Goal: Task Accomplishment & Management: Manage account settings

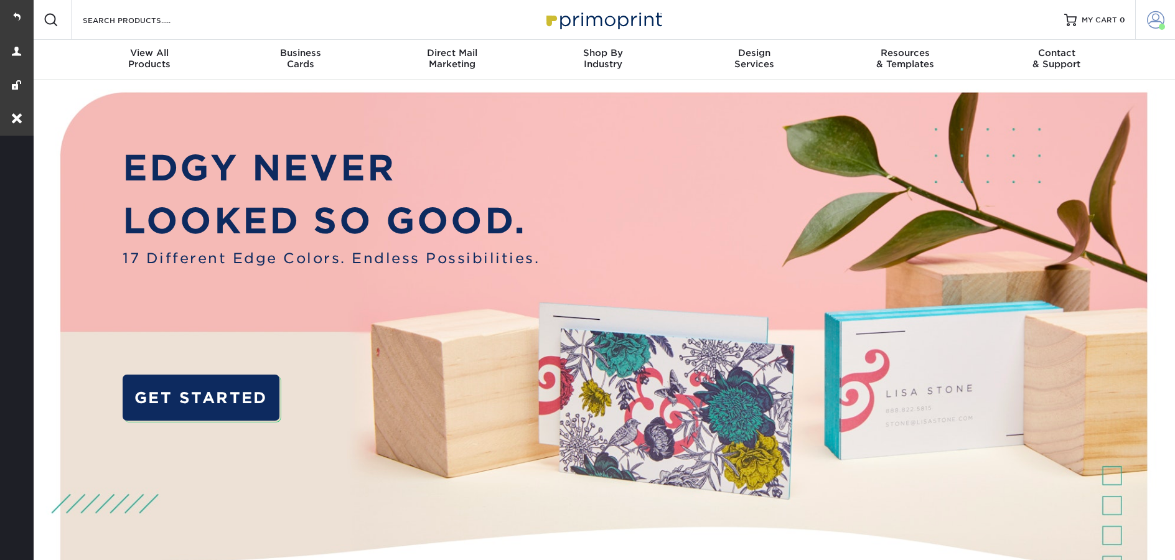
click at [1164, 26] on span at bounding box center [1162, 27] width 6 height 6
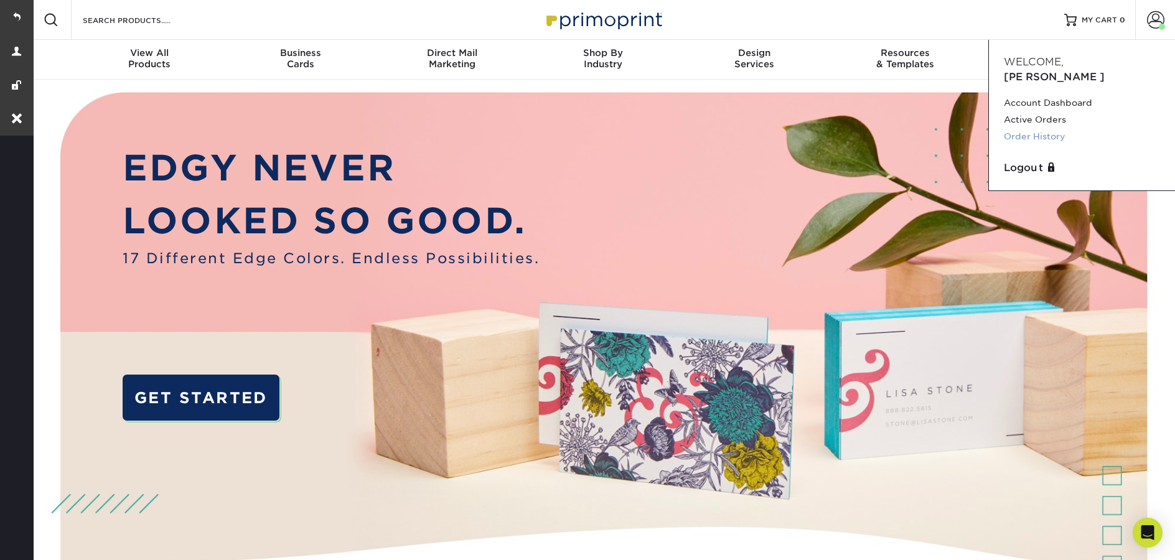
click at [1067, 128] on link "Order History" at bounding box center [1082, 136] width 156 height 17
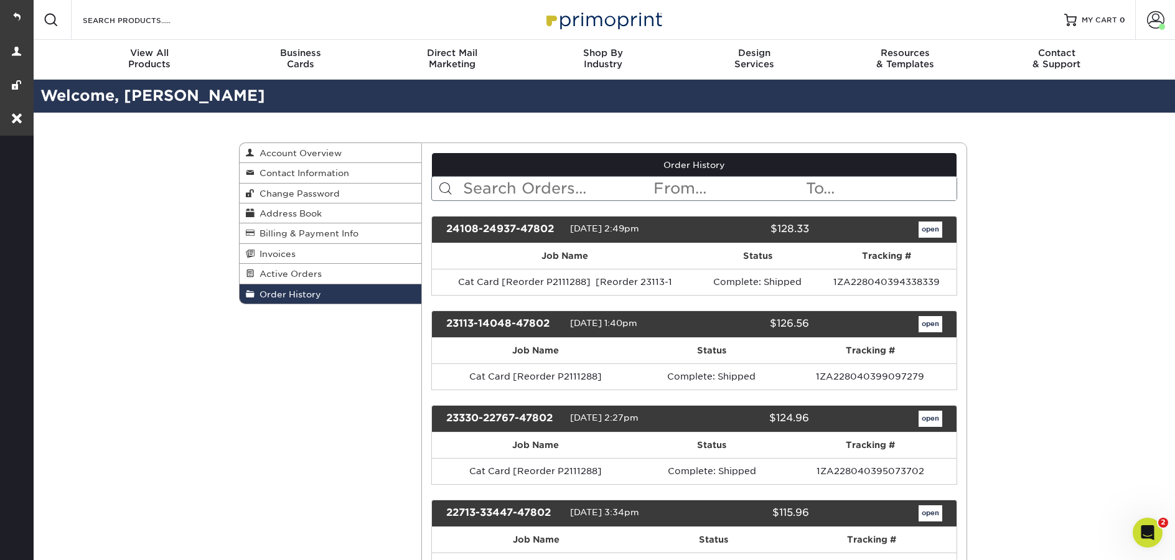
click at [540, 192] on input "text" at bounding box center [557, 189] width 191 height 24
paste input "222123133947802"
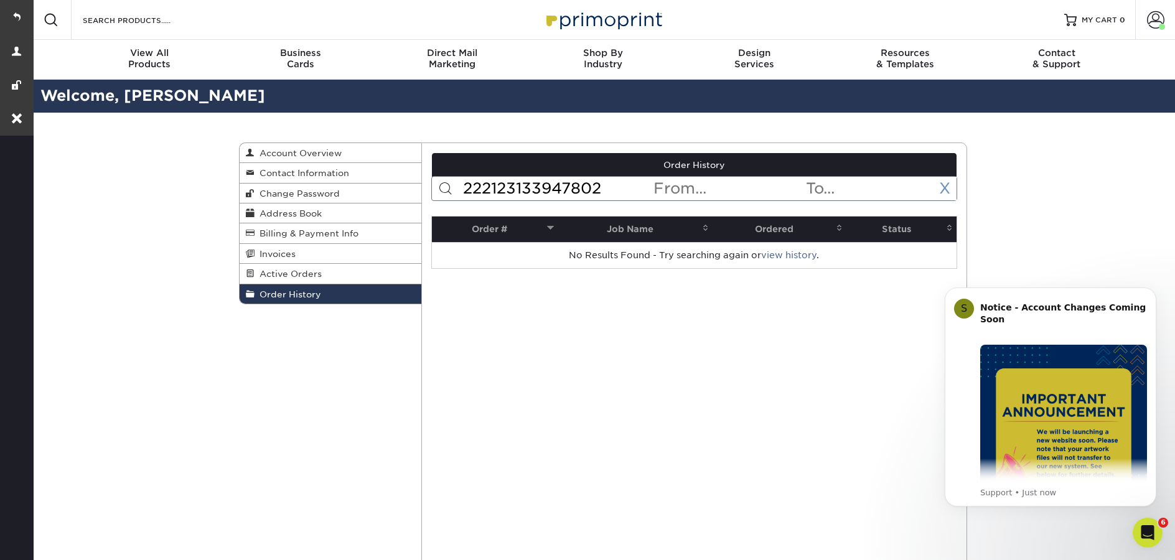
type input "222123133947802"
click at [948, 192] on link "X" at bounding box center [944, 188] width 11 height 18
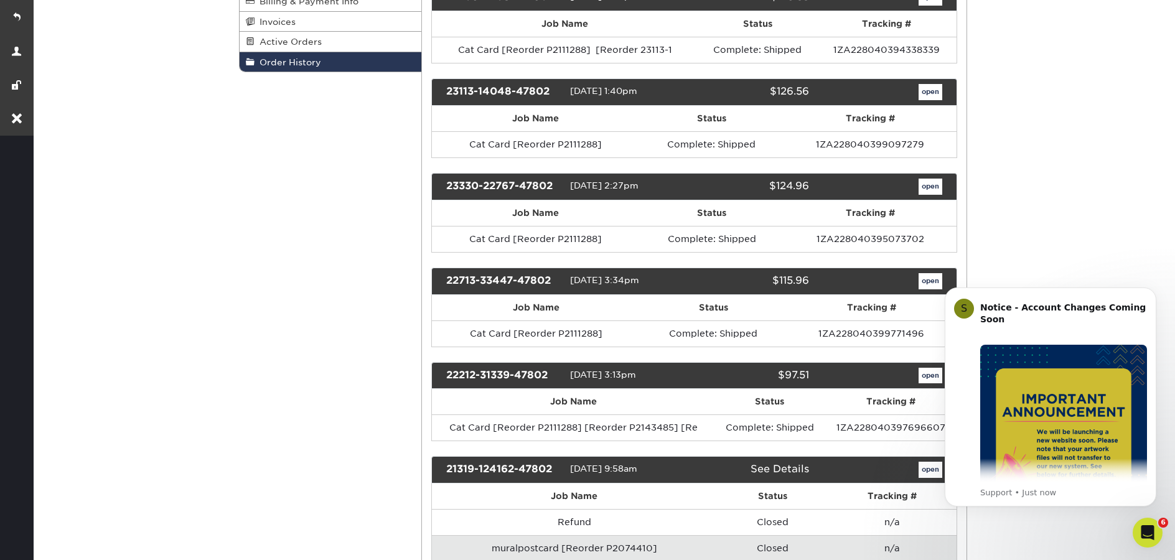
scroll to position [248, 0]
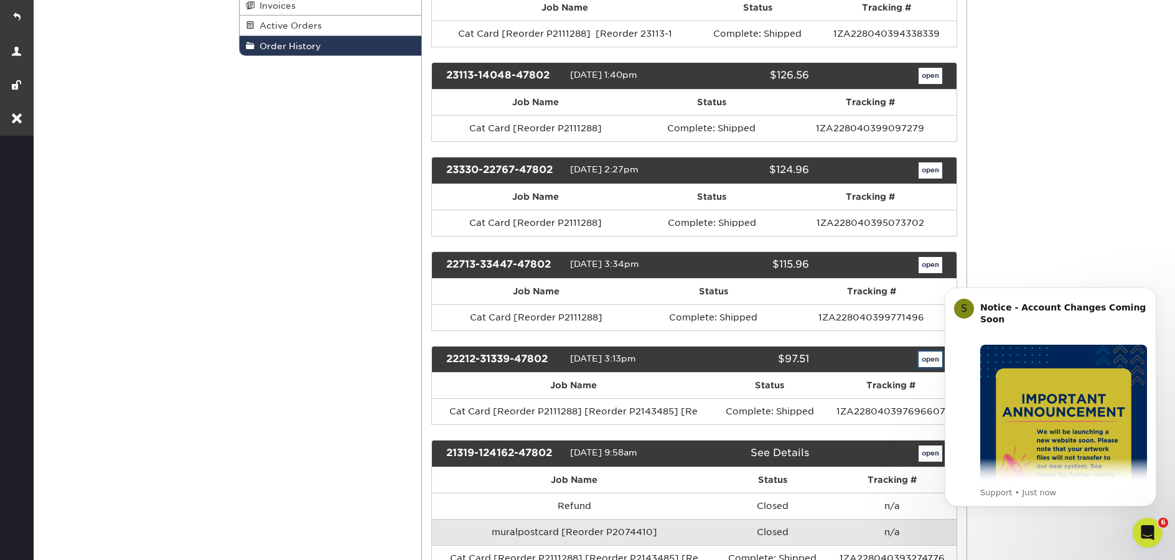
click at [930, 360] on link "open" at bounding box center [931, 360] width 24 height 16
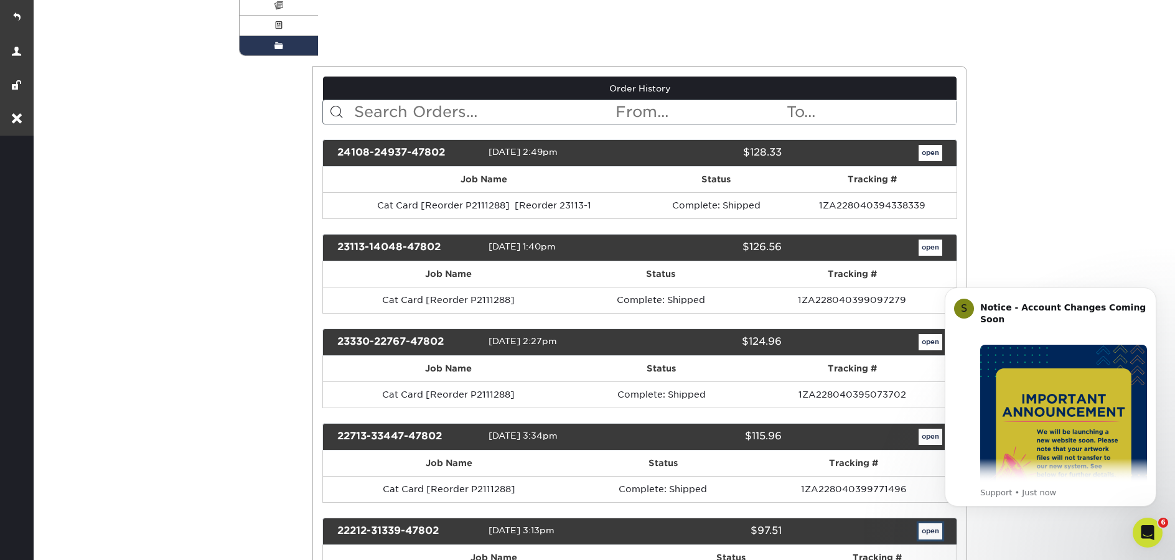
scroll to position [0, 0]
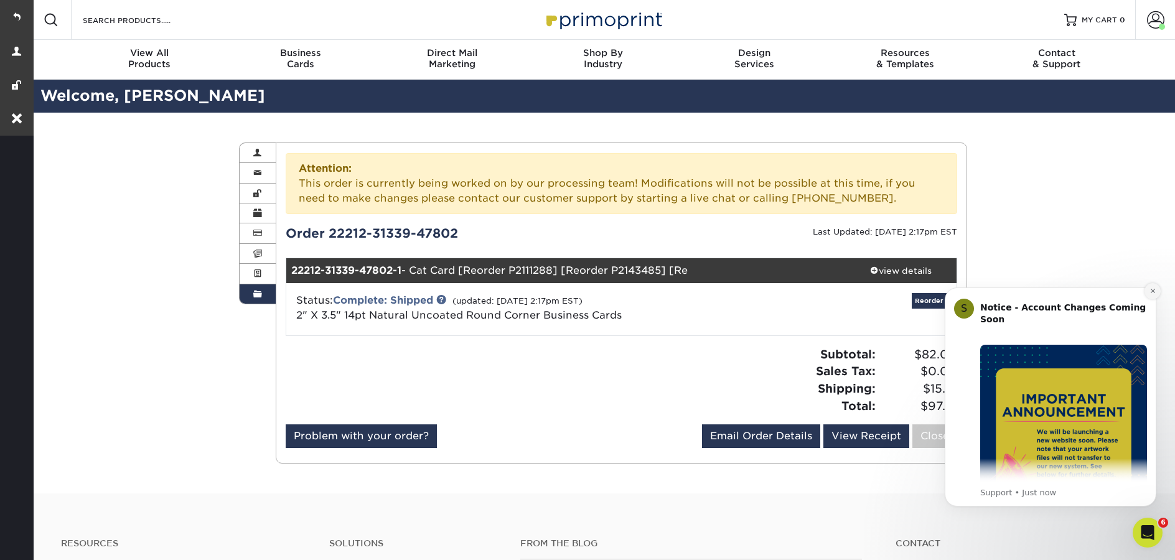
click at [1154, 291] on icon "Dismiss notification" at bounding box center [1152, 291] width 7 height 7
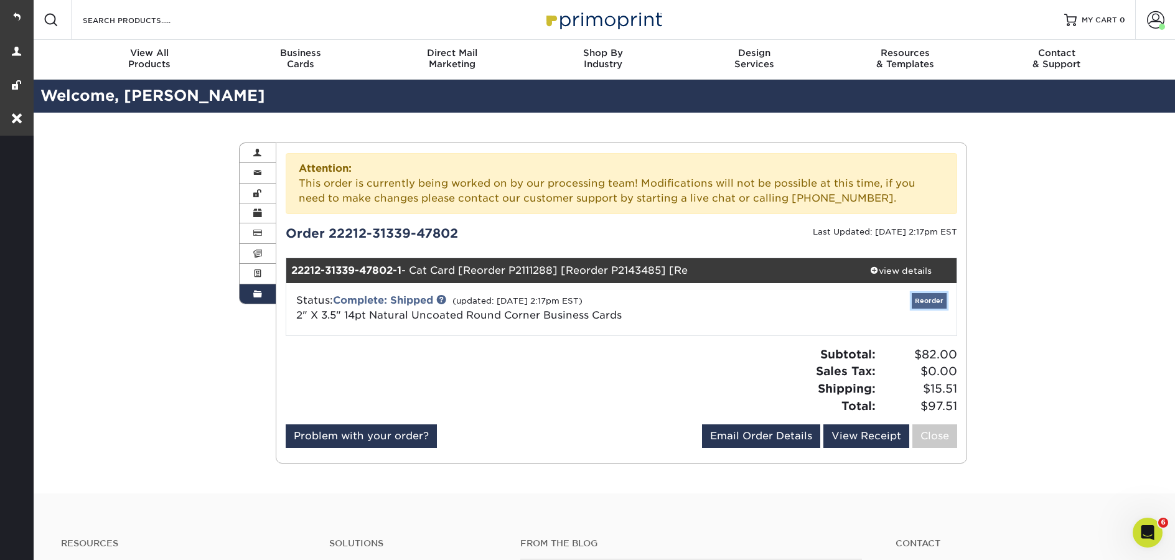
click at [935, 296] on link "Reorder" at bounding box center [929, 301] width 35 height 16
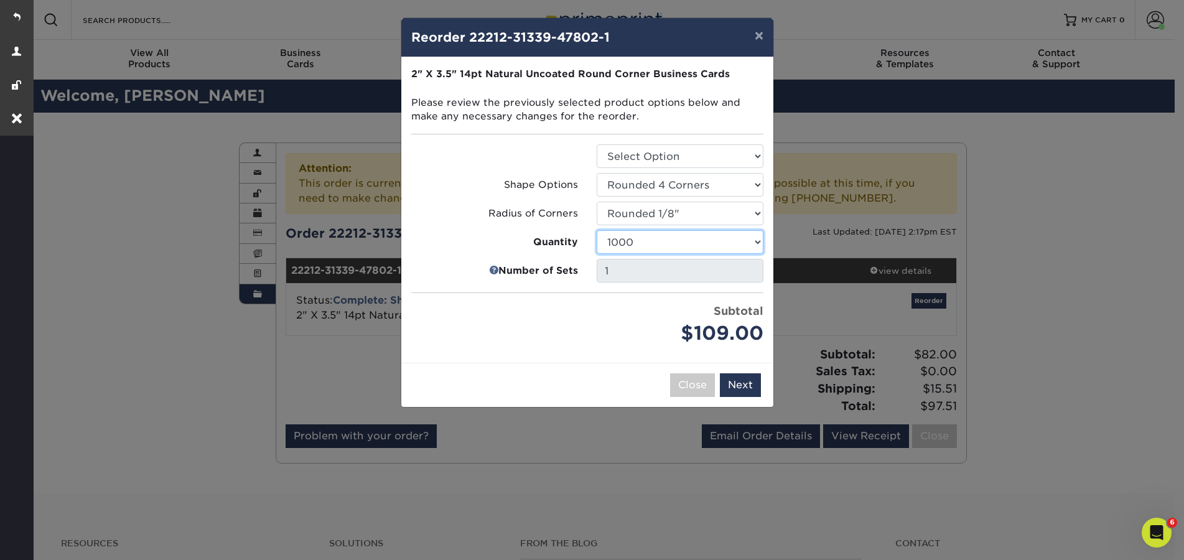
click at [700, 244] on select "100 250 500 1000" at bounding box center [680, 242] width 167 height 24
select select "f593fda3-2d5c-4b9e-9c2c-6197b899ae74"
click at [597, 230] on select "100 250 500 1000" at bounding box center [680, 242] width 167 height 24
click at [748, 397] on div "Close Back Next Add to Cart" at bounding box center [587, 385] width 372 height 44
click at [749, 380] on button "Next" at bounding box center [740, 385] width 41 height 24
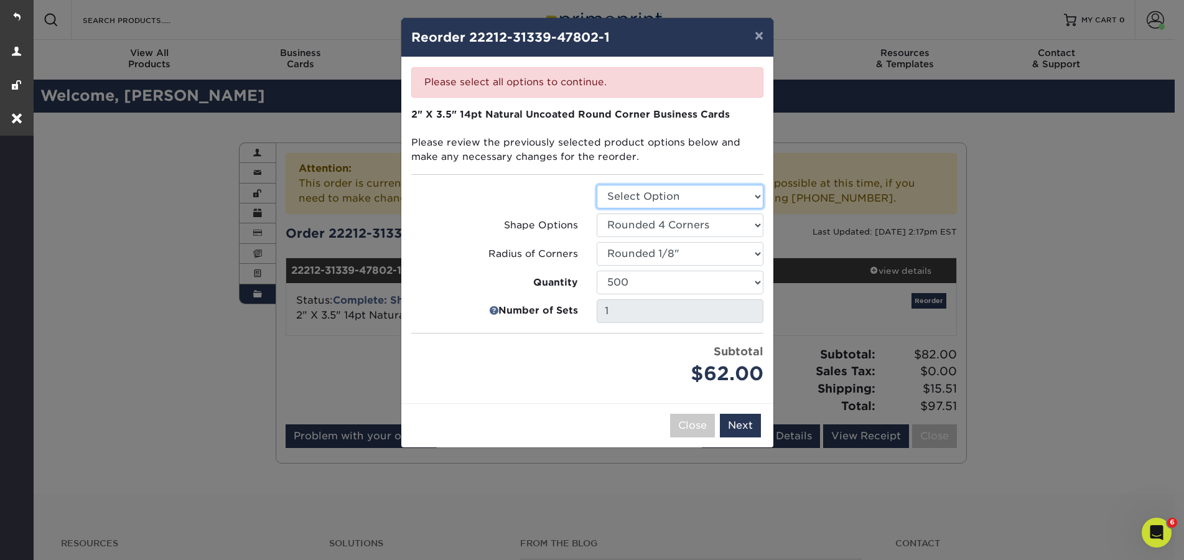
click at [680, 199] on select "Select Option Business Cards" at bounding box center [680, 197] width 167 height 24
select select "3b5148f1-0588-4f88-a218-97bcfdce65c1"
click at [597, 185] on select "Select Option Business Cards" at bounding box center [680, 197] width 167 height 24
click at [743, 427] on button "Next" at bounding box center [740, 426] width 41 height 24
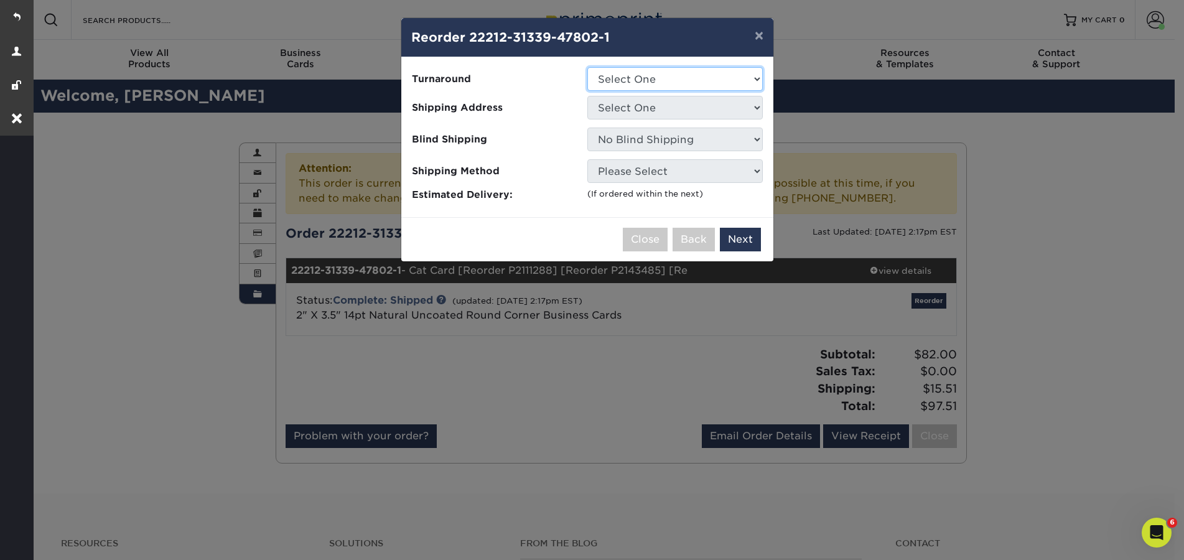
click at [653, 77] on select "Select One 2-4 Business Days 2 Day Next Business Day" at bounding box center [675, 79] width 176 height 24
select select "45eca922-47fd-4645-b413-f84176ed9b24"
click at [587, 67] on select "Select One 2-4 Business Days 2 Day Next Business Day" at bounding box center [675, 79] width 176 height 24
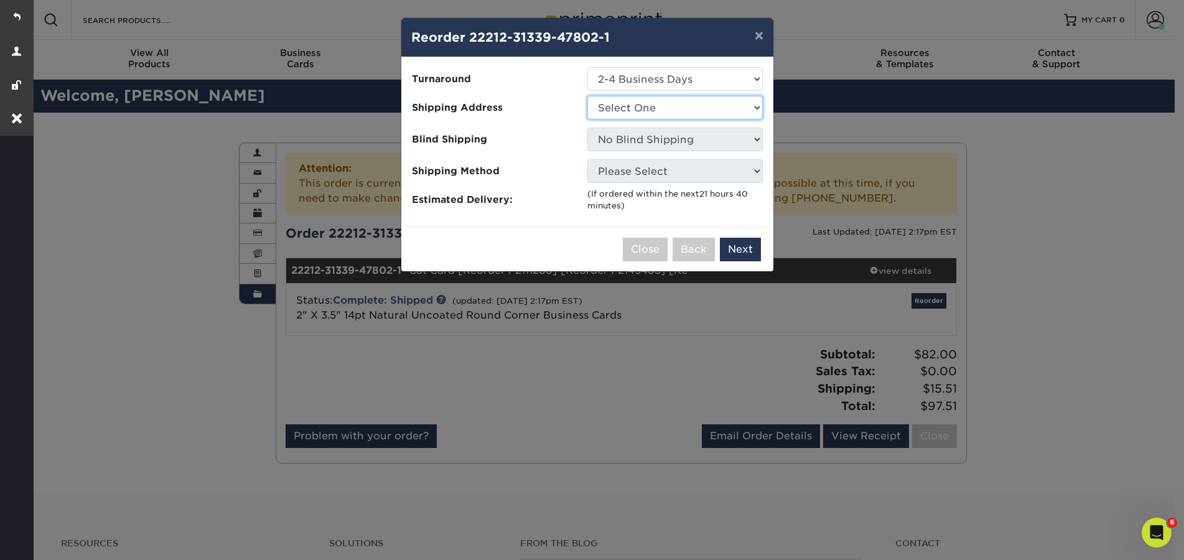
click at [657, 110] on select "Select One Small World Books" at bounding box center [675, 108] width 176 height 24
select select "43169"
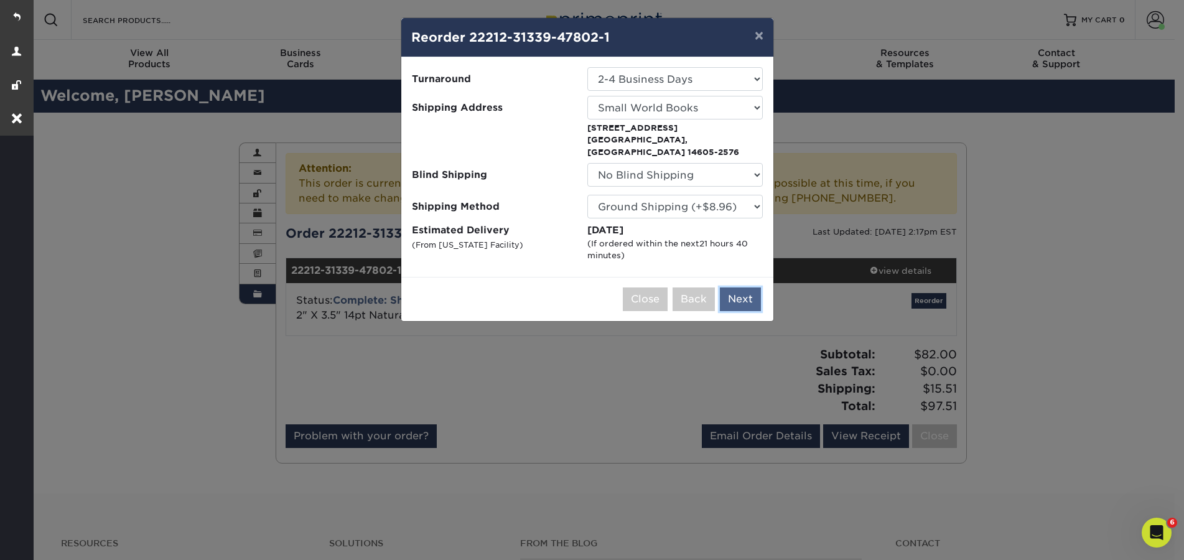
click at [747, 289] on button "Next" at bounding box center [740, 300] width 41 height 24
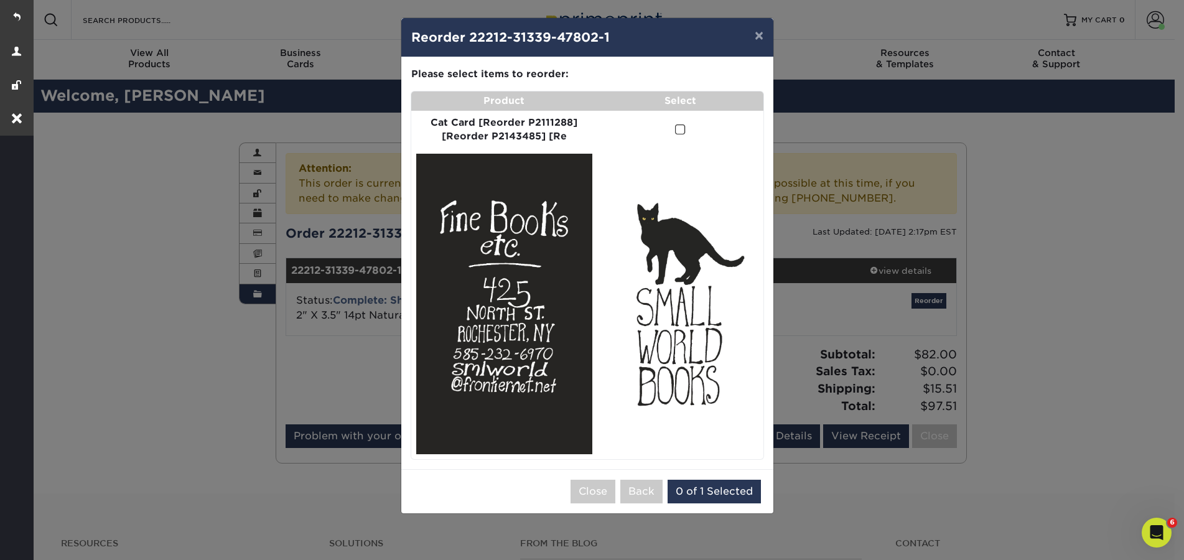
click at [681, 135] on span at bounding box center [680, 130] width 11 height 12
click at [0, 0] on input "checkbox" at bounding box center [0, 0] width 0 height 0
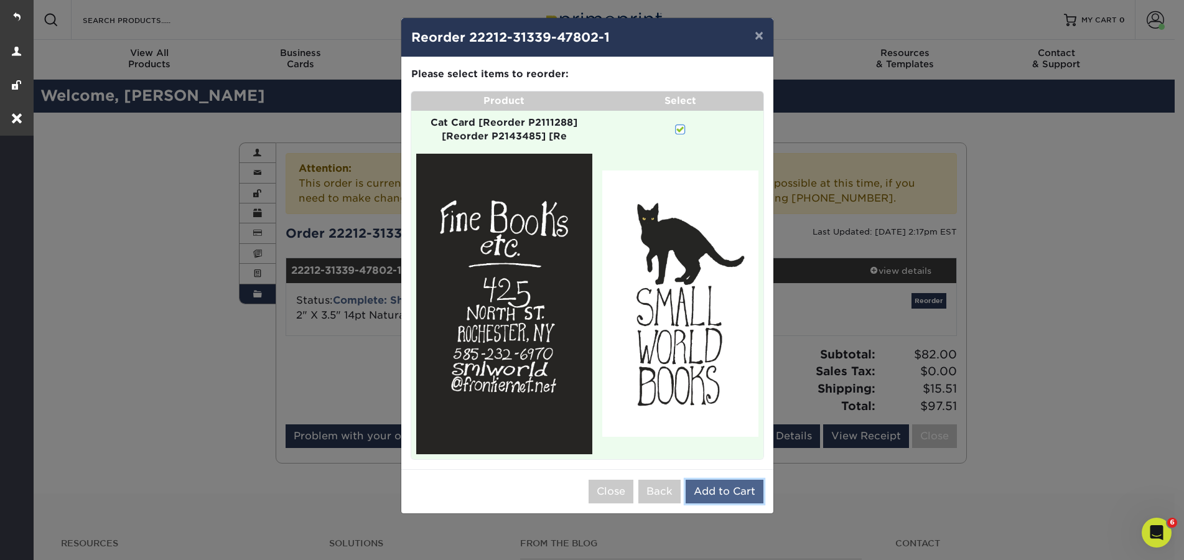
click at [731, 496] on button "Add to Cart" at bounding box center [725, 492] width 78 height 24
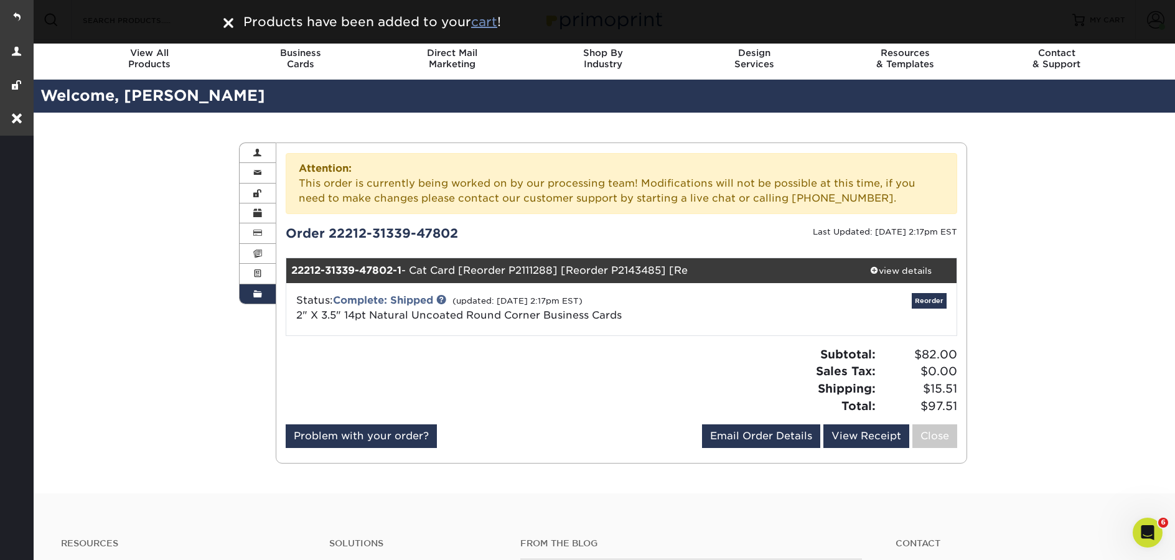
click at [493, 24] on u "cart" at bounding box center [484, 21] width 26 height 15
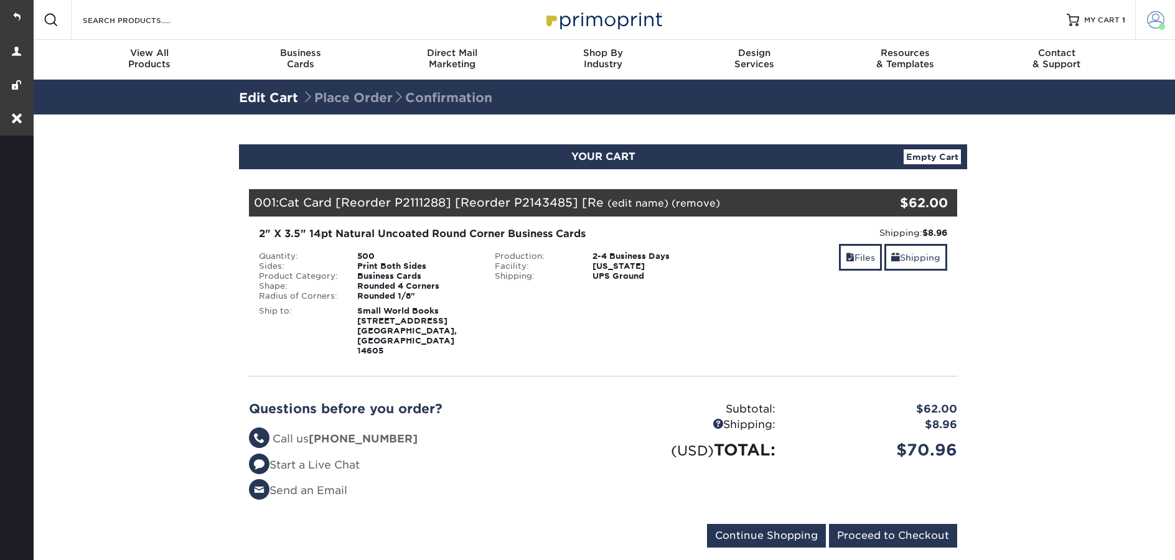
click at [1160, 21] on span at bounding box center [1155, 19] width 17 height 17
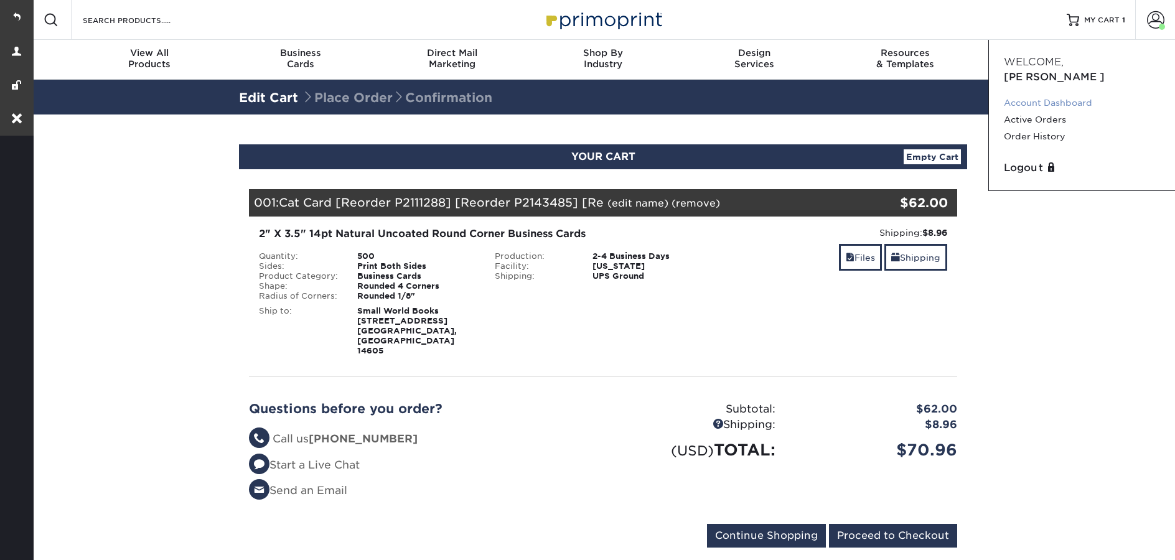
click at [1058, 95] on link "Account Dashboard" at bounding box center [1082, 103] width 156 height 17
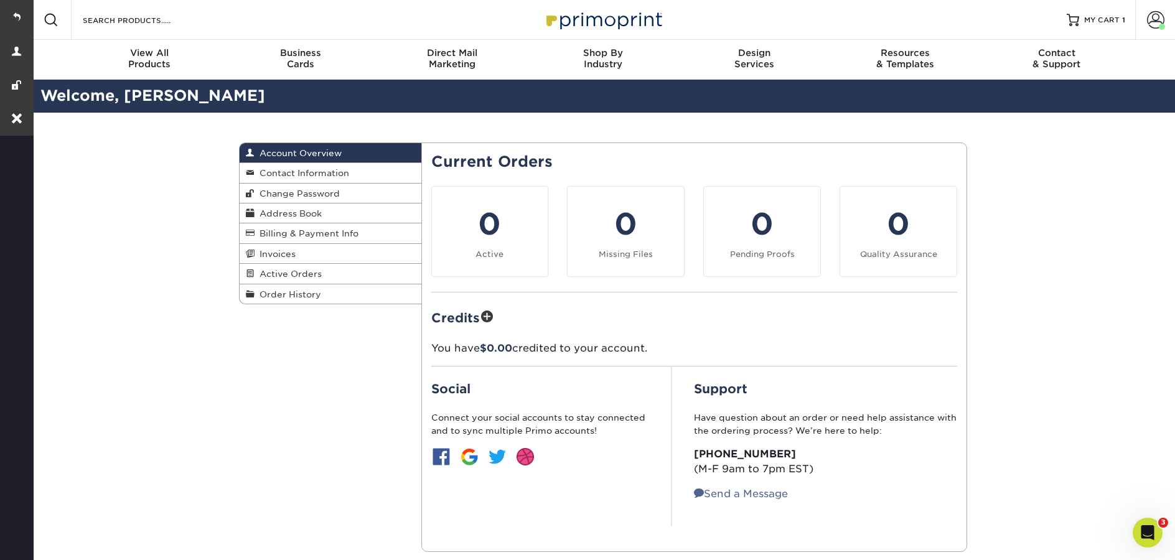
click at [171, 200] on div "Account Overview Account Overview Contact Information Change Password Address B…" at bounding box center [603, 347] width 1144 height 469
click at [291, 180] on link "Contact Information" at bounding box center [331, 173] width 182 height 20
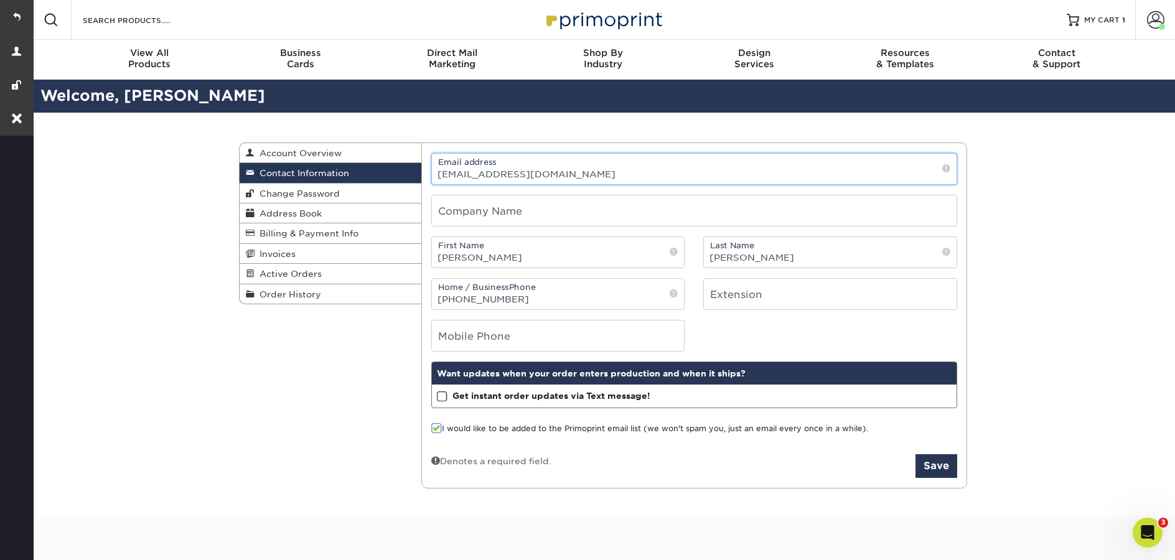
drag, startPoint x: 573, startPoint y: 173, endPoint x: 433, endPoint y: 174, distance: 140.7
click at [433, 174] on input "smallworldroc@gmail.com" at bounding box center [694, 169] width 525 height 30
drag, startPoint x: 581, startPoint y: 178, endPoint x: 426, endPoint y: 166, distance: 156.1
click at [426, 166] on div "Email address smallworld@frontiernet.net" at bounding box center [694, 169] width 545 height 32
type input "[EMAIL_ADDRESS][DOMAIN_NAME]"
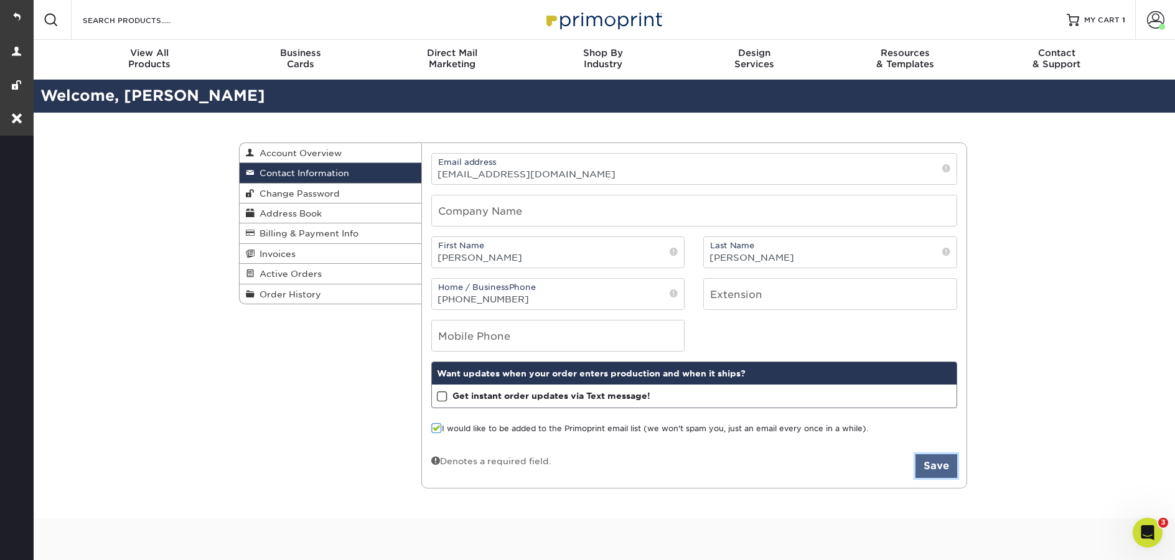
click at [942, 463] on button "Save" at bounding box center [936, 466] width 42 height 24
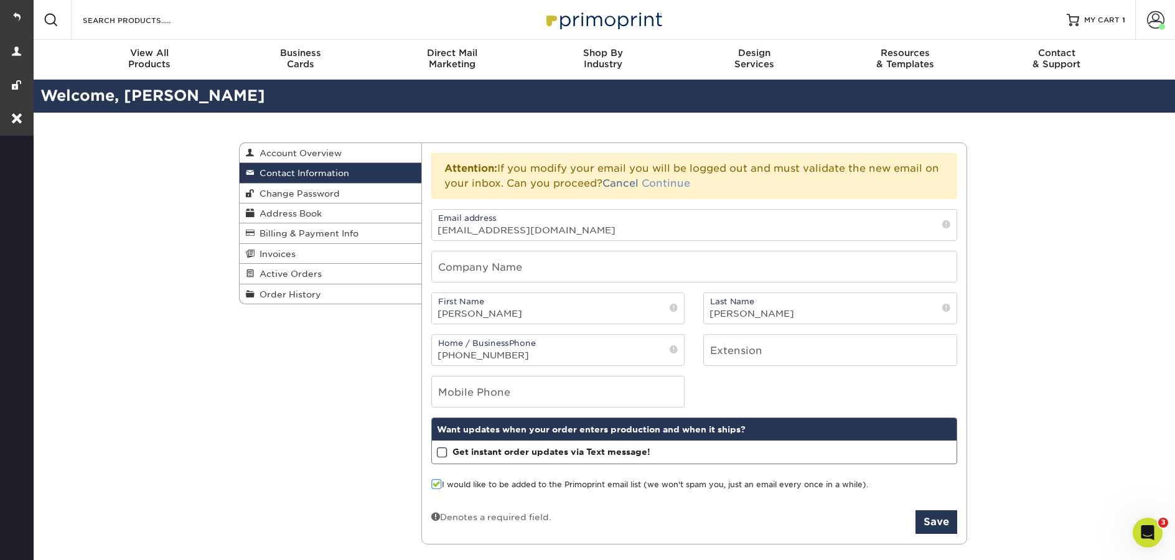
click at [663, 184] on link "Continue" at bounding box center [666, 183] width 49 height 12
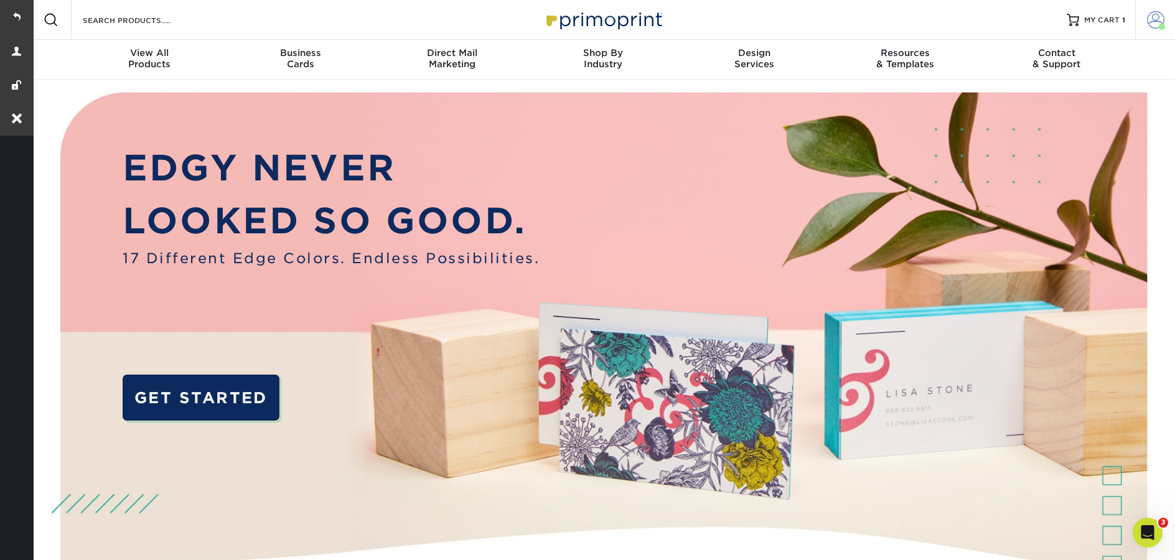
click at [1154, 21] on span at bounding box center [1155, 19] width 17 height 17
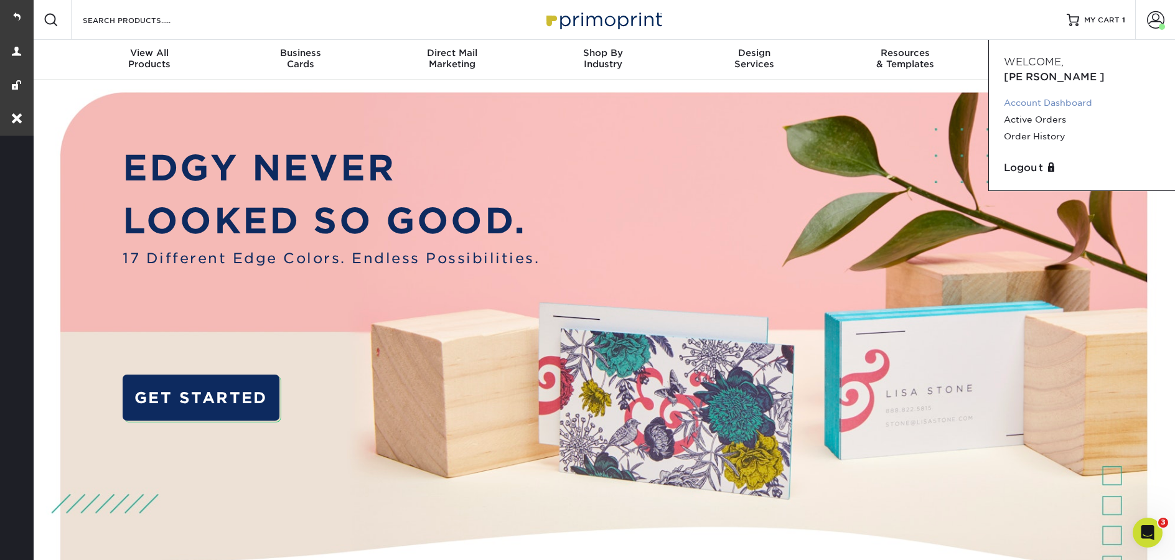
click at [1026, 95] on link "Account Dashboard" at bounding box center [1082, 103] width 156 height 17
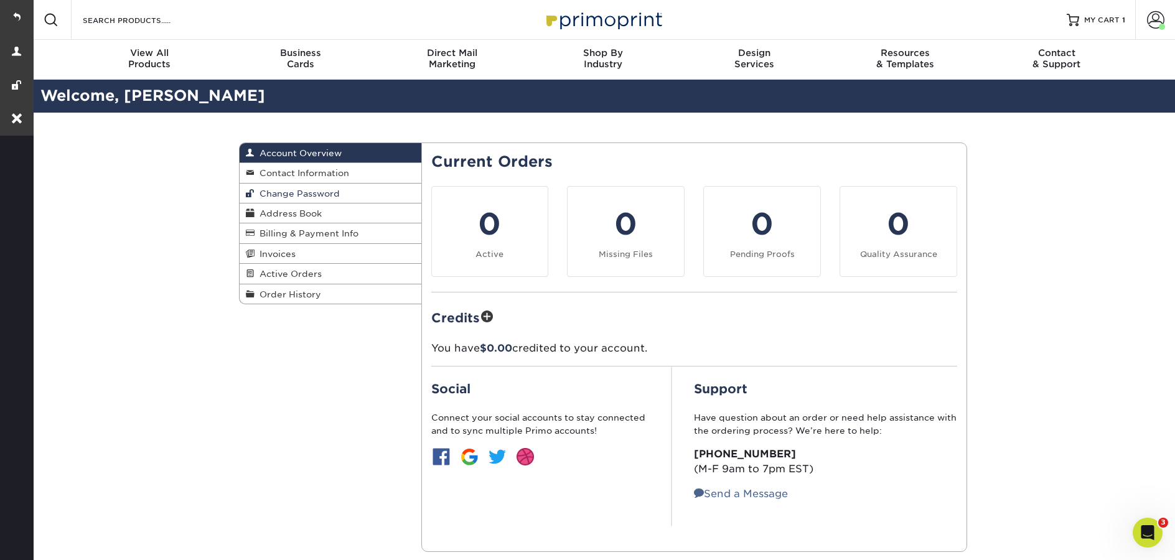
click at [293, 197] on span "Change Password" at bounding box center [297, 194] width 85 height 10
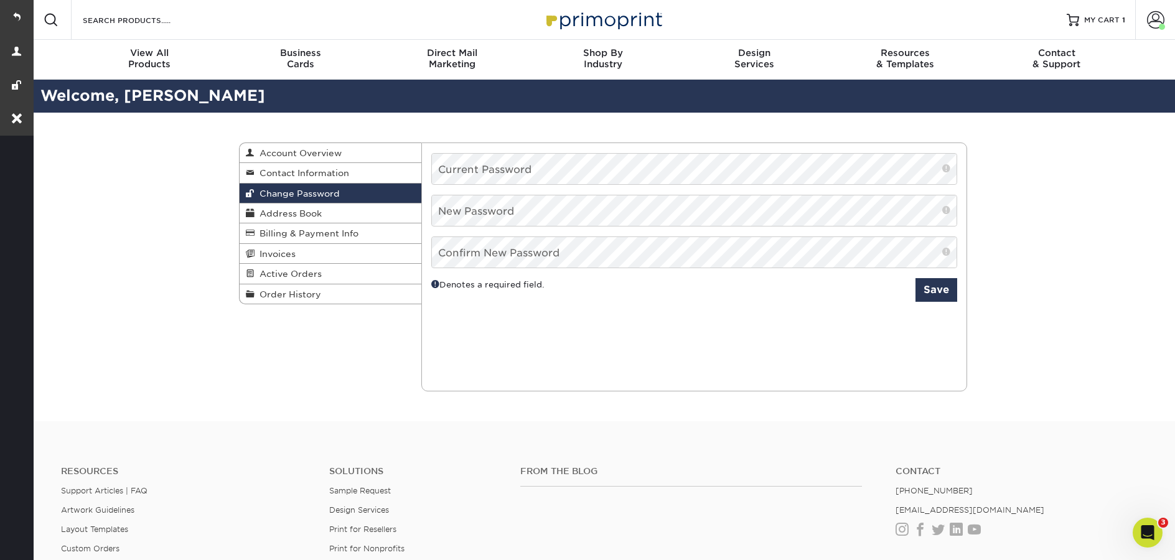
click at [264, 365] on div "Change Password Account Overview Contact Information Change Password Address Bo…" at bounding box center [603, 267] width 747 height 309
click at [271, 297] on span "Order History" at bounding box center [288, 294] width 67 height 10
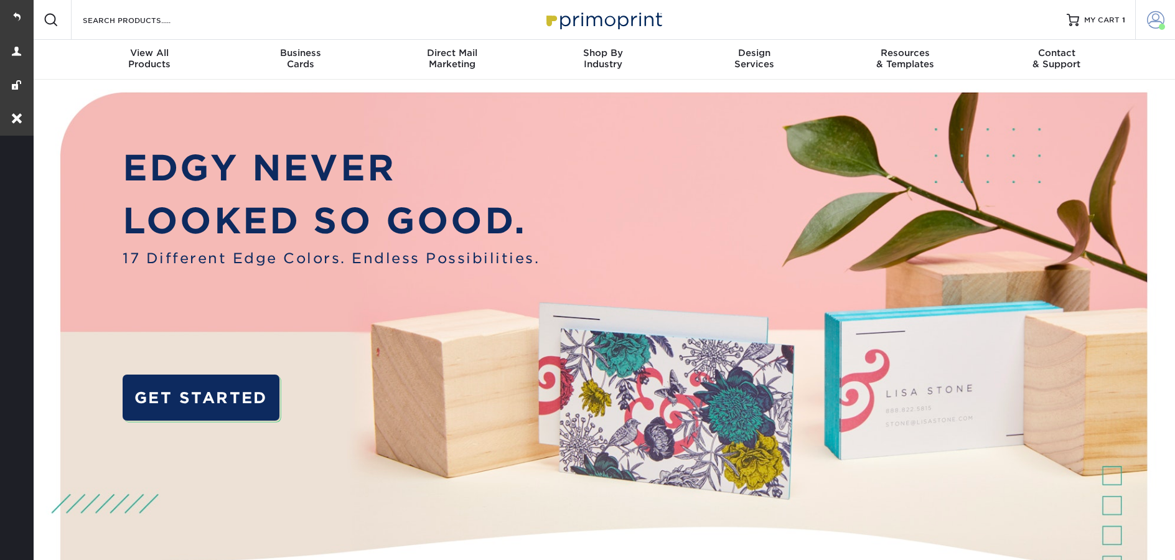
click at [1150, 21] on span at bounding box center [1155, 19] width 17 height 17
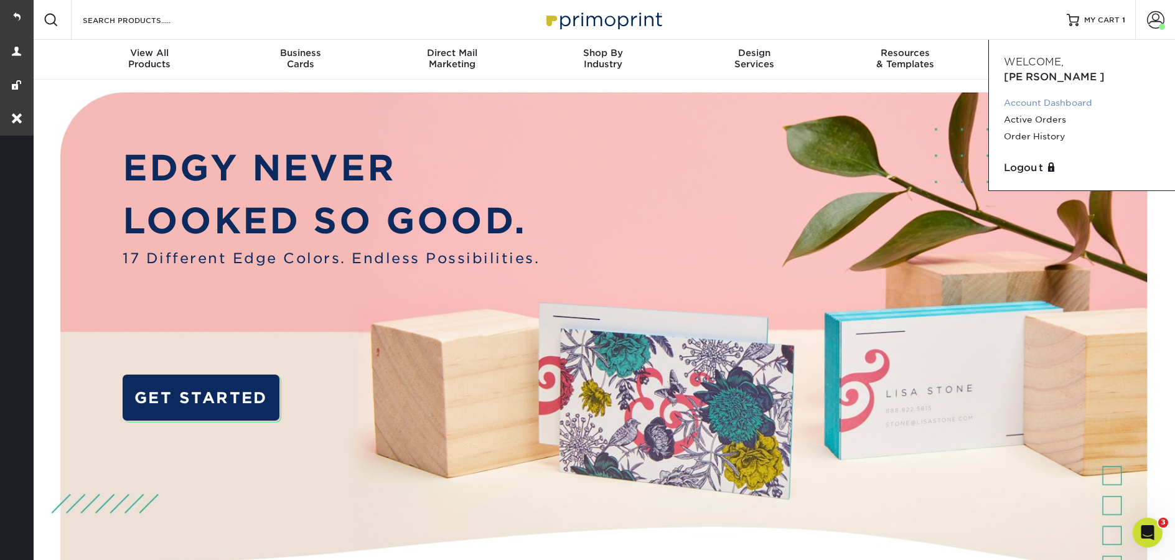
click at [1054, 95] on link "Account Dashboard" at bounding box center [1082, 103] width 156 height 17
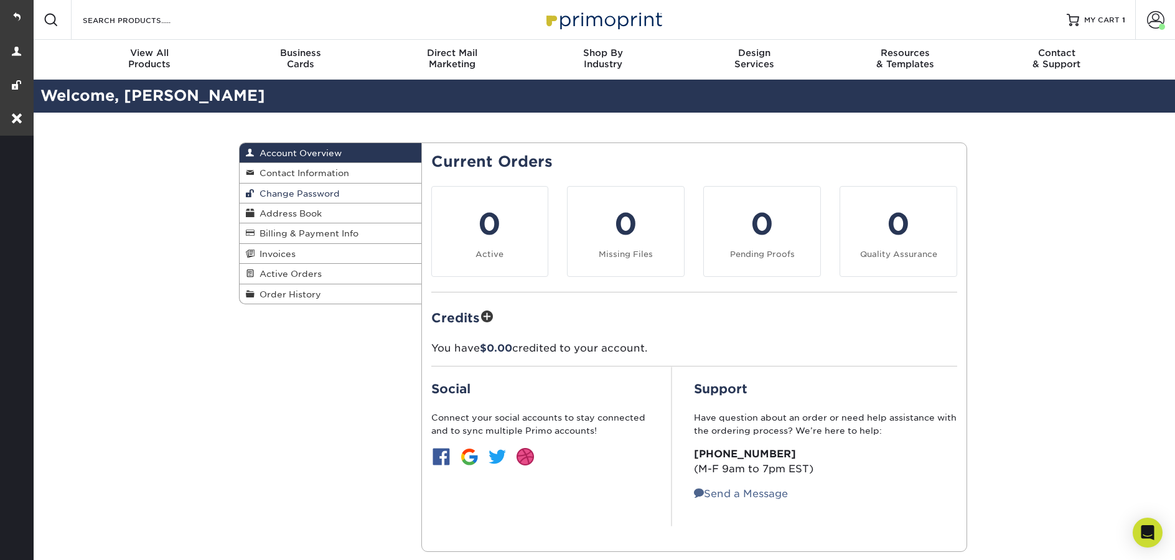
click at [301, 194] on span "Change Password" at bounding box center [297, 194] width 85 height 10
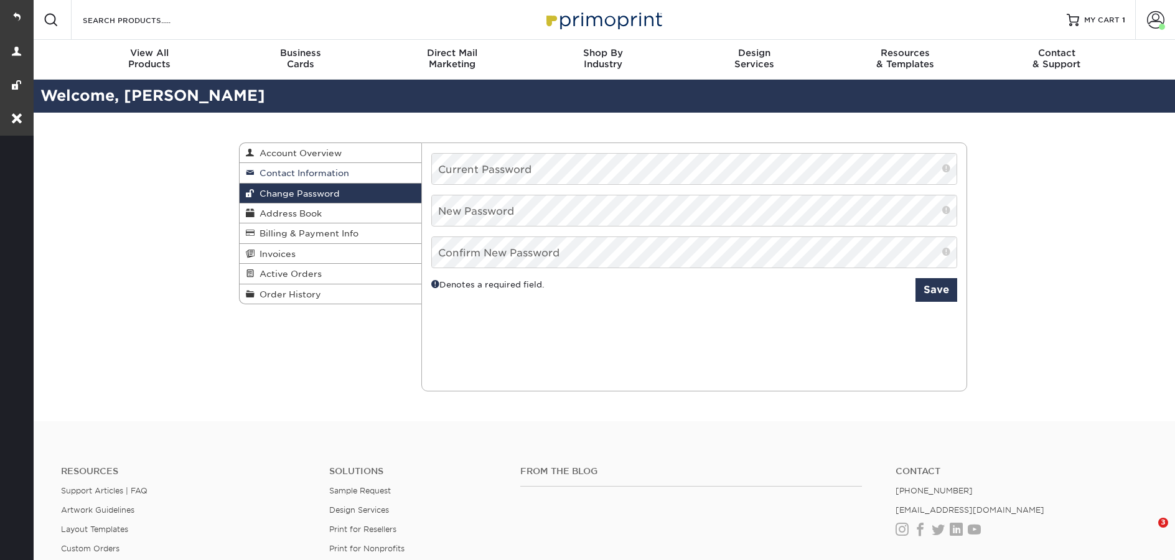
click at [302, 173] on span "Contact Information" at bounding box center [302, 173] width 95 height 10
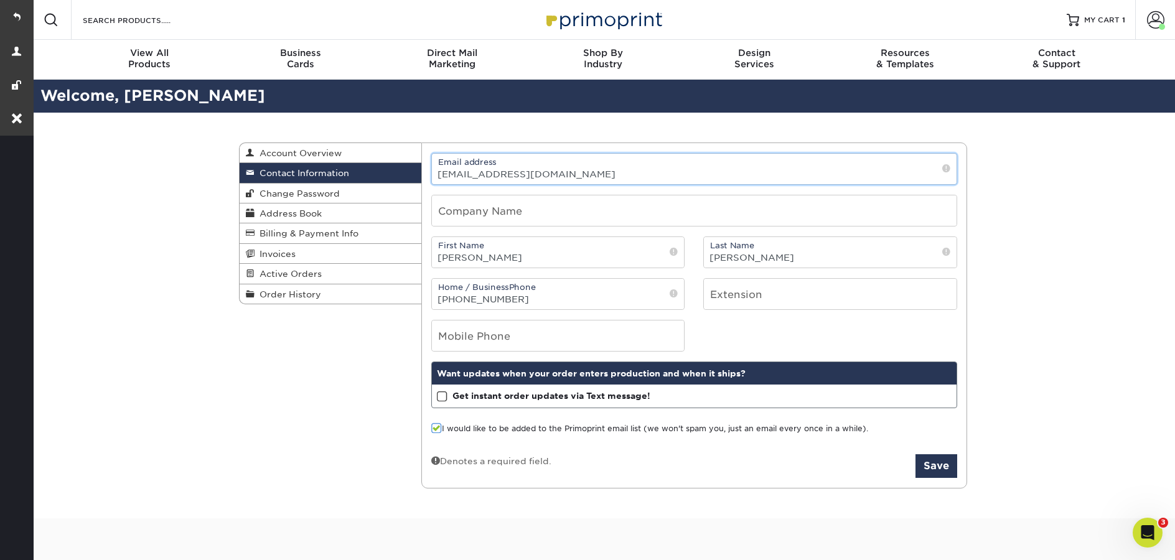
click at [456, 178] on input "[EMAIL_ADDRESS][DOMAIN_NAME]" at bounding box center [694, 169] width 525 height 30
type input "[EMAIL_ADDRESS][DOMAIN_NAME]"
click at [935, 467] on button "Save" at bounding box center [936, 466] width 42 height 24
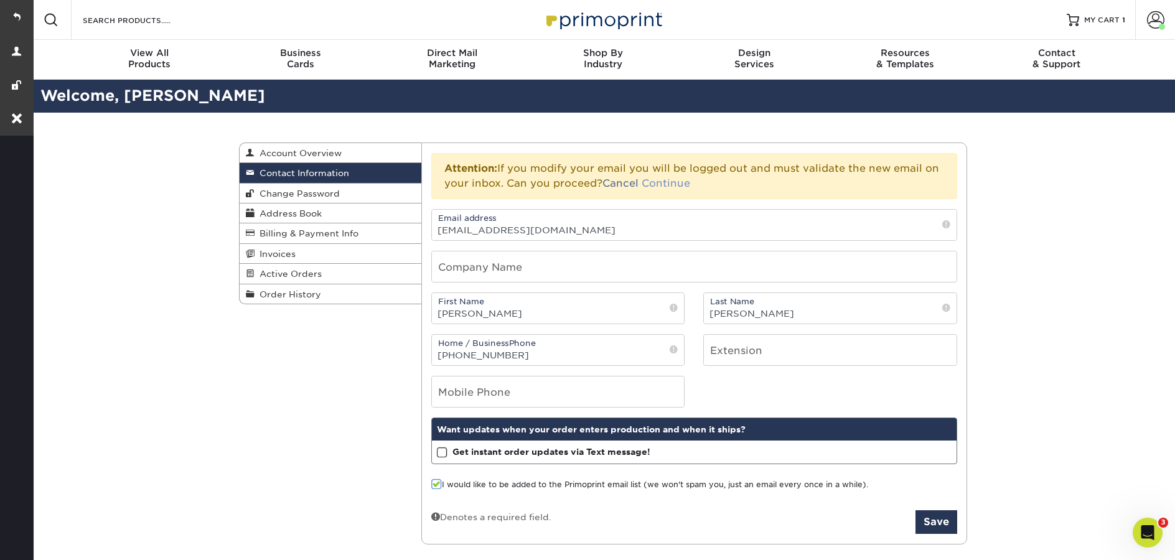
click at [672, 188] on link "Continue" at bounding box center [666, 183] width 49 height 12
